Goal: Entertainment & Leisure: Consume media (video, audio)

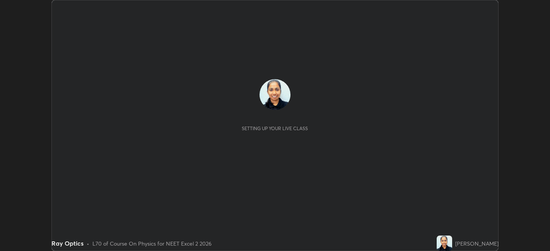
scroll to position [251, 549]
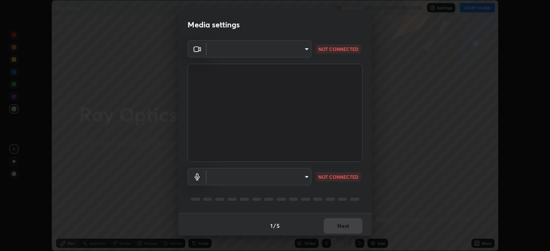
type input "48fc0a16f9878d898b75c0c4e5e46a424a6be3b5c6c23e4932c3d8132f80d268"
type input "default"
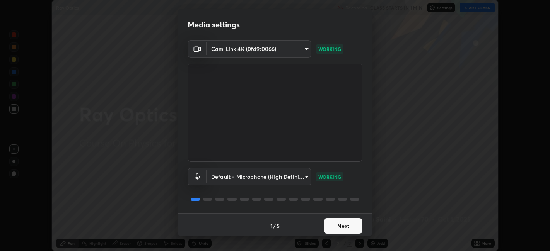
click at [339, 225] on button "Next" at bounding box center [342, 225] width 39 height 15
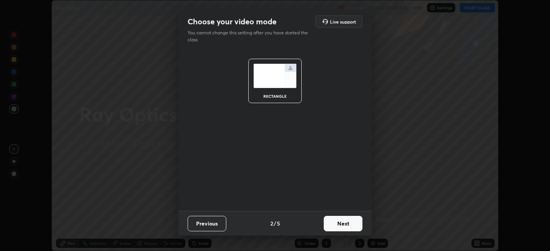
click at [340, 226] on button "Next" at bounding box center [342, 223] width 39 height 15
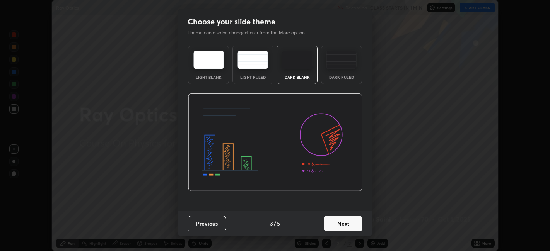
click at [339, 226] on button "Next" at bounding box center [342, 223] width 39 height 15
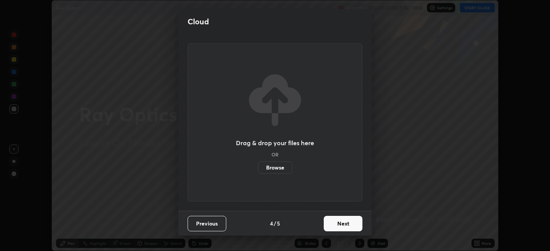
click at [339, 224] on button "Next" at bounding box center [342, 223] width 39 height 15
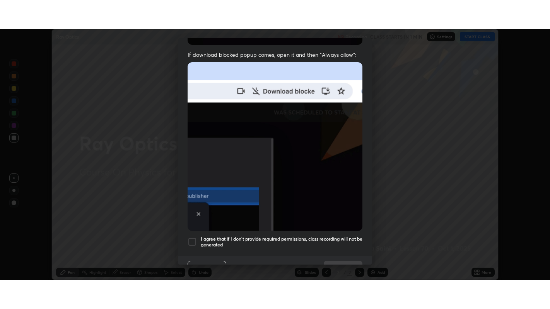
scroll to position [160, 0]
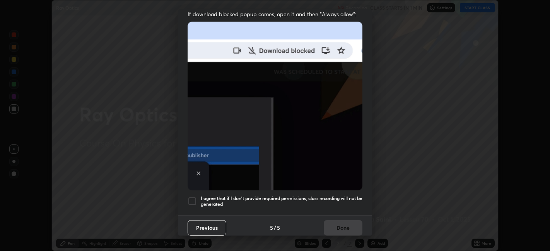
click at [338, 196] on h5 "I agree that if I don't provide required permissions, class recording will not …" at bounding box center [282, 202] width 162 height 12
click at [339, 220] on button "Done" at bounding box center [342, 227] width 39 height 15
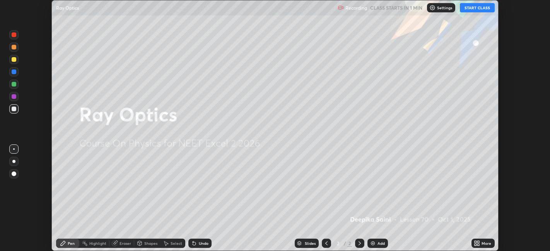
click at [469, 9] on button "START CLASS" at bounding box center [477, 7] width 35 height 9
click at [475, 242] on icon at bounding box center [475, 242] width 2 height 2
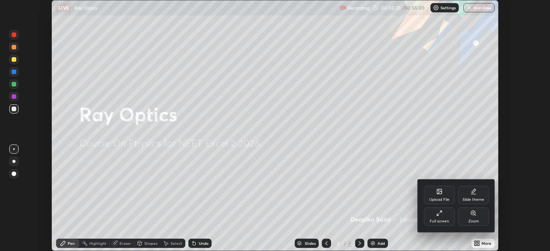
click at [443, 220] on div "Full screen" at bounding box center [438, 222] width 19 height 4
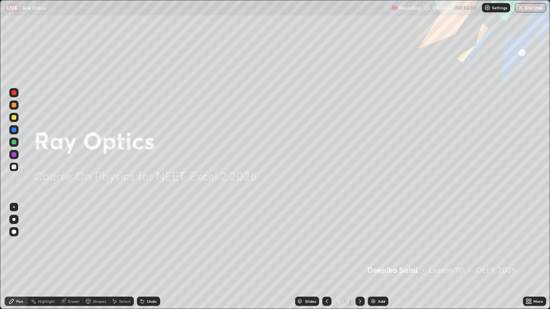
scroll to position [309, 550]
click at [378, 251] on div "Add" at bounding box center [381, 302] width 7 height 4
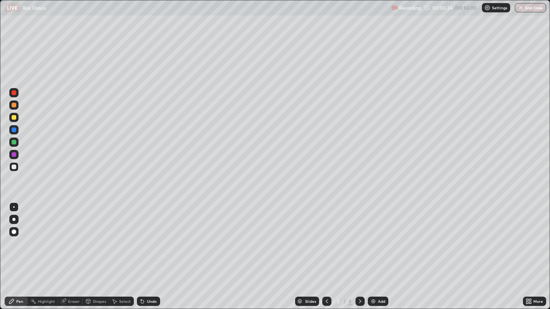
click at [12, 233] on div at bounding box center [14, 232] width 5 height 5
click at [371, 251] on img at bounding box center [373, 301] width 6 height 6
click at [14, 131] on div at bounding box center [14, 130] width 5 height 5
click at [369, 251] on div "Add" at bounding box center [378, 301] width 20 height 9
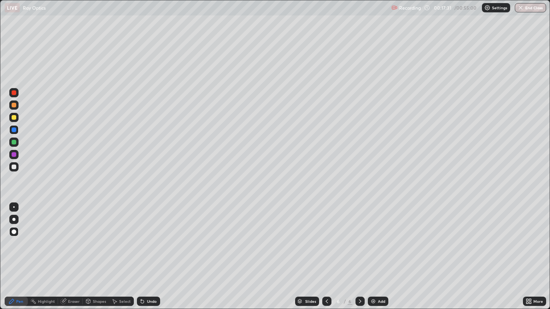
click at [374, 251] on img at bounding box center [373, 301] width 6 height 6
click at [326, 251] on icon at bounding box center [326, 301] width 6 height 6
click at [359, 251] on icon at bounding box center [360, 302] width 2 height 4
click at [12, 105] on div at bounding box center [14, 105] width 5 height 5
click at [121, 251] on div "Select" at bounding box center [125, 302] width 12 height 4
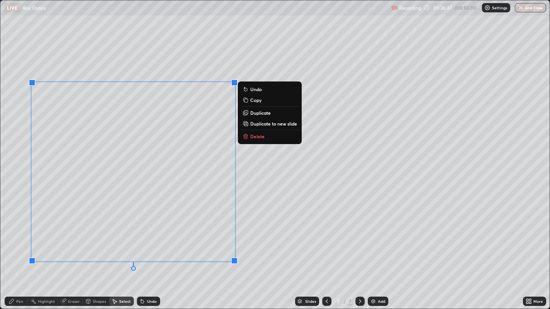
click at [243, 136] on icon at bounding box center [245, 136] width 6 height 6
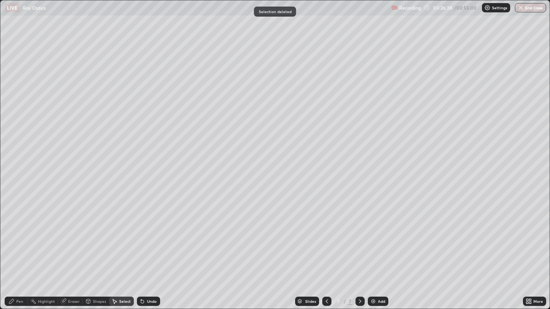
click at [28, 251] on div "Highlight" at bounding box center [43, 301] width 30 height 9
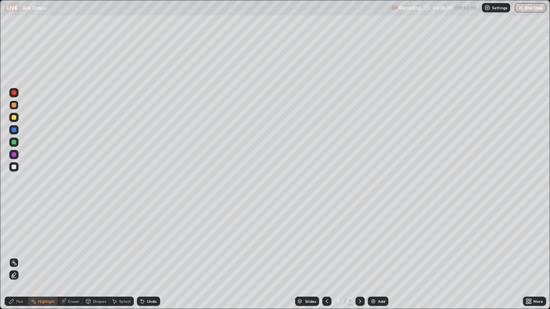
click at [66, 251] on div "Eraser" at bounding box center [70, 301] width 25 height 9
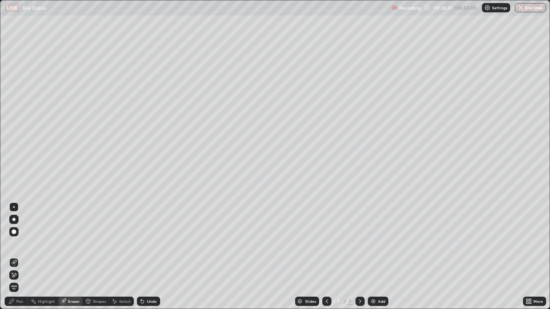
click at [18, 251] on div "Pen" at bounding box center [19, 302] width 7 height 4
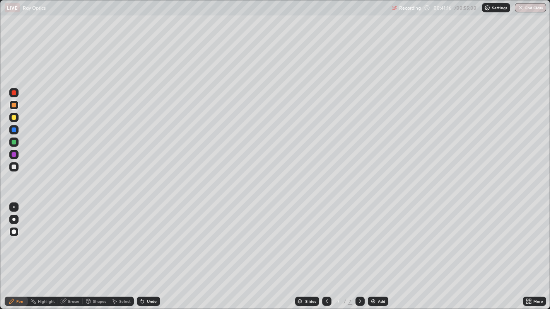
click at [370, 251] on img at bounding box center [373, 301] width 6 height 6
click at [12, 116] on div at bounding box center [14, 117] width 5 height 5
click at [527, 5] on button "End Class" at bounding box center [529, 7] width 31 height 9
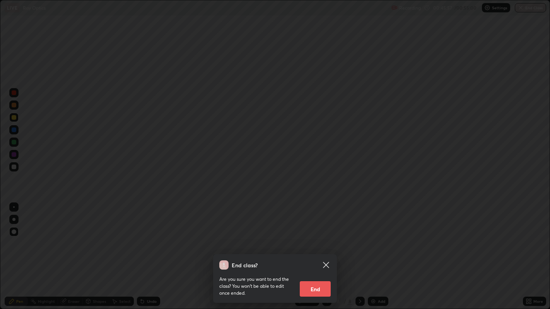
click at [315, 251] on button "End" at bounding box center [315, 288] width 31 height 15
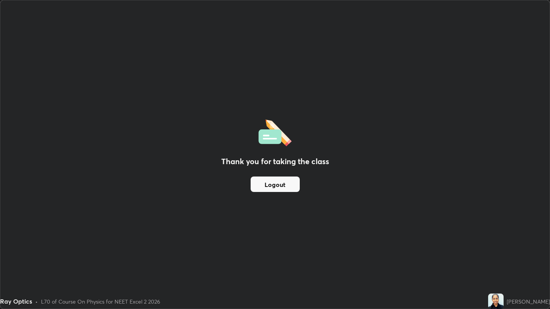
click at [278, 185] on button "Logout" at bounding box center [274, 184] width 49 height 15
